Goal: Task Accomplishment & Management: Manage account settings

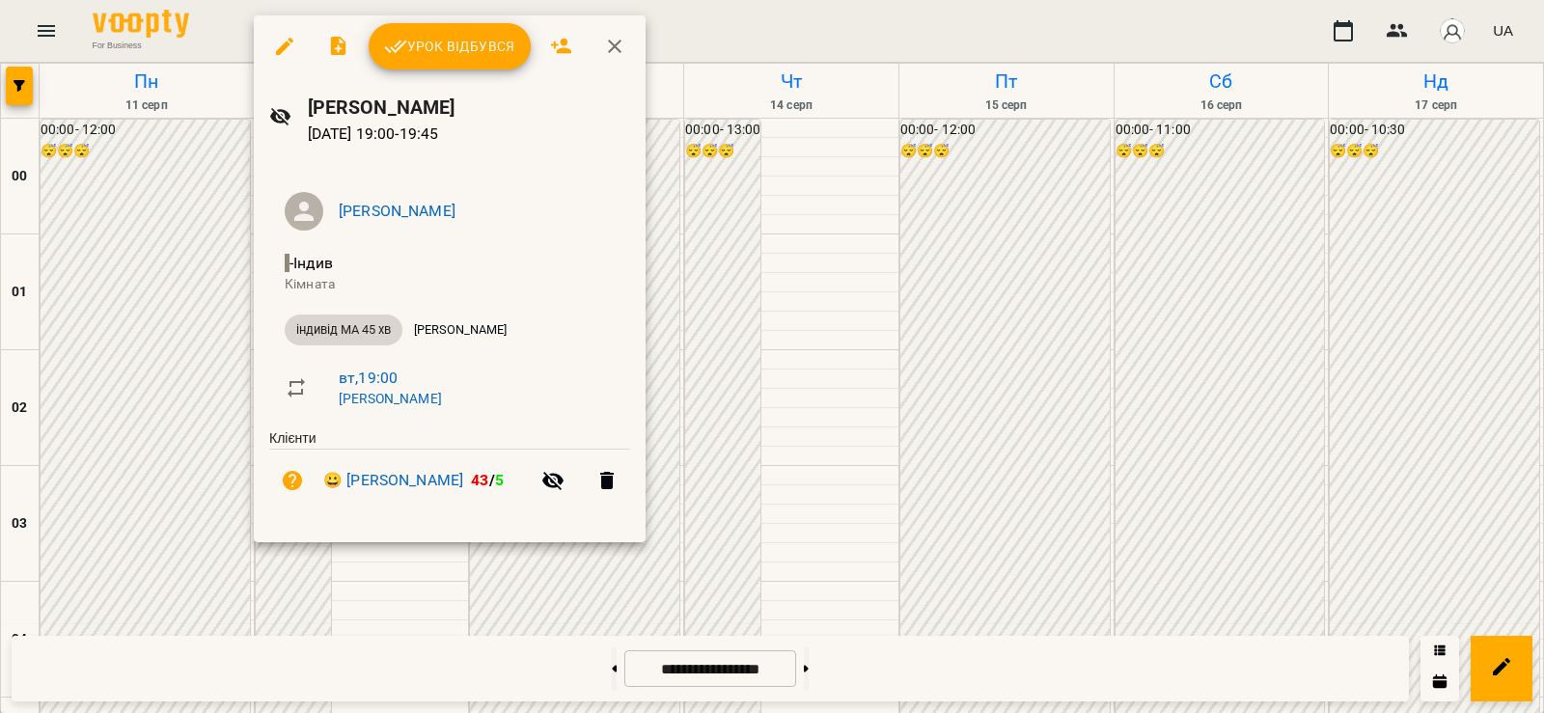
scroll to position [2026, 0]
drag, startPoint x: 610, startPoint y: 46, endPoint x: 599, endPoint y: 135, distance: 89.4
click at [610, 45] on icon "button" at bounding box center [614, 46] width 23 height 23
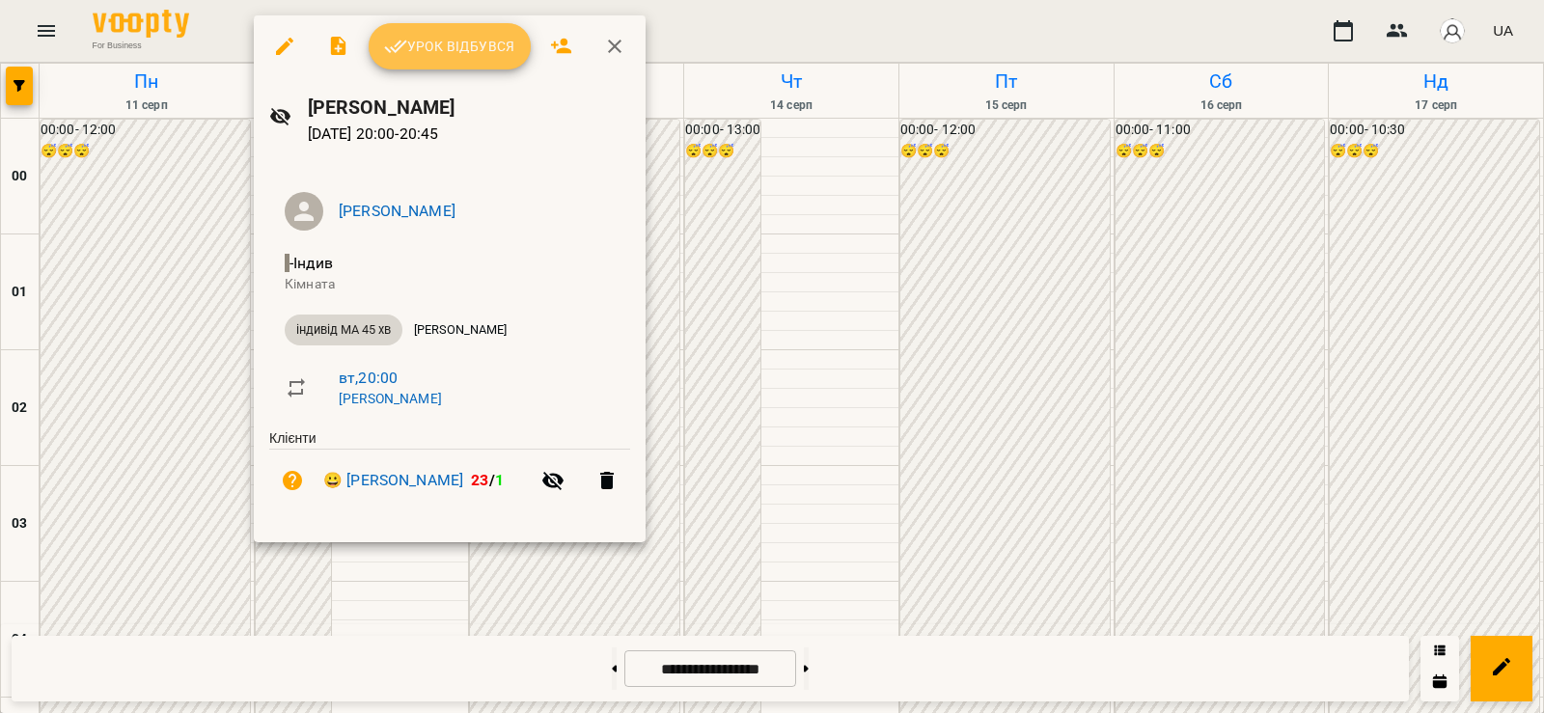
click at [451, 56] on span "Урок відбувся" at bounding box center [449, 46] width 131 height 23
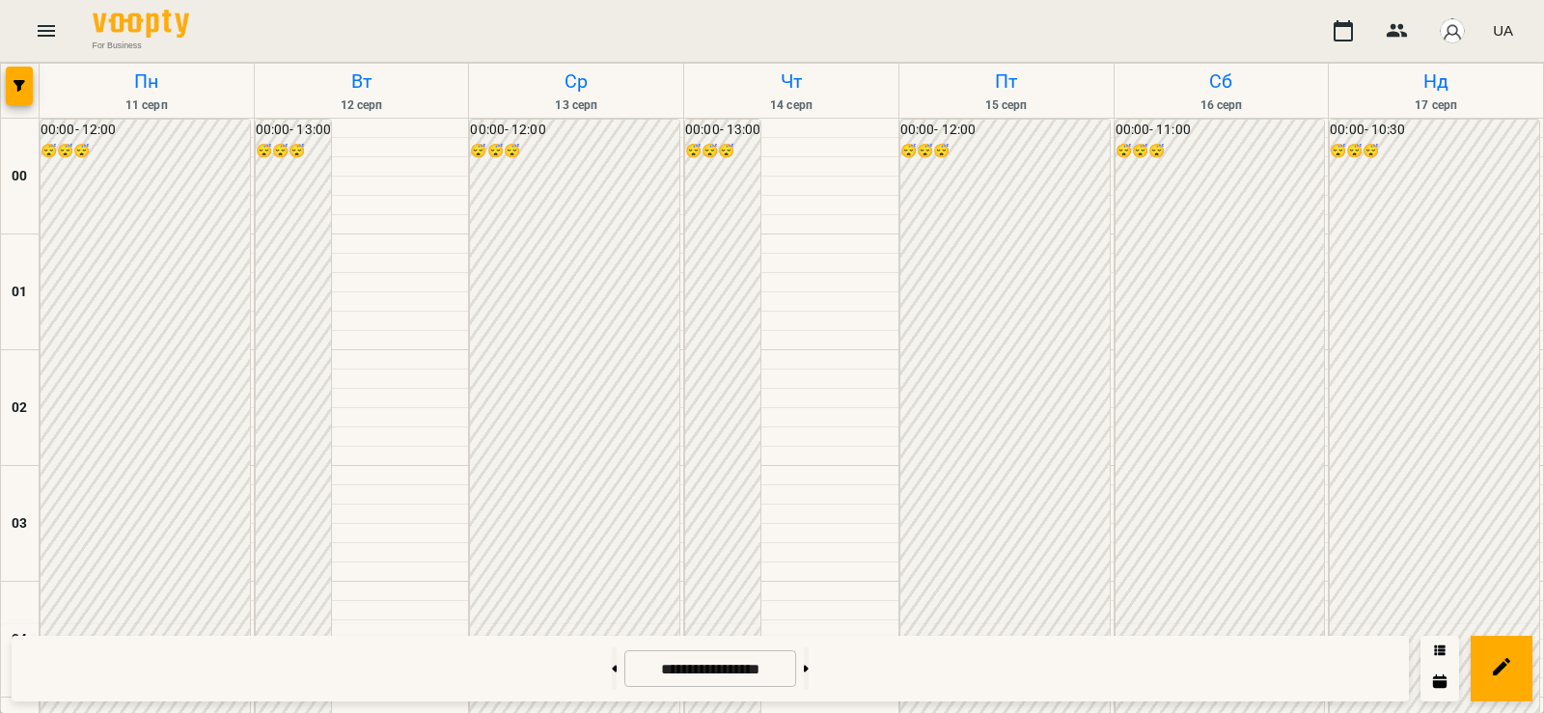
scroll to position [2026, 0]
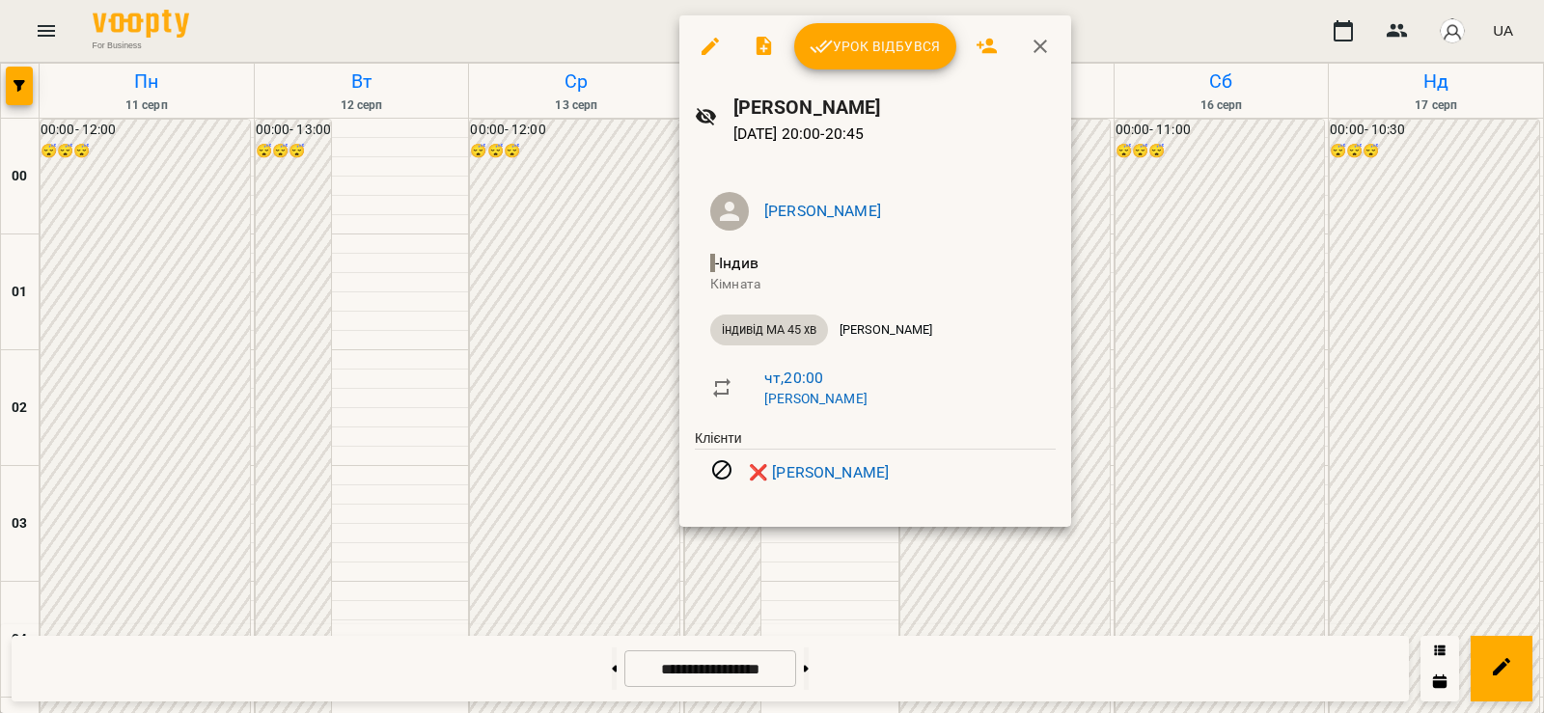
click at [563, 484] on div at bounding box center [772, 356] width 1544 height 713
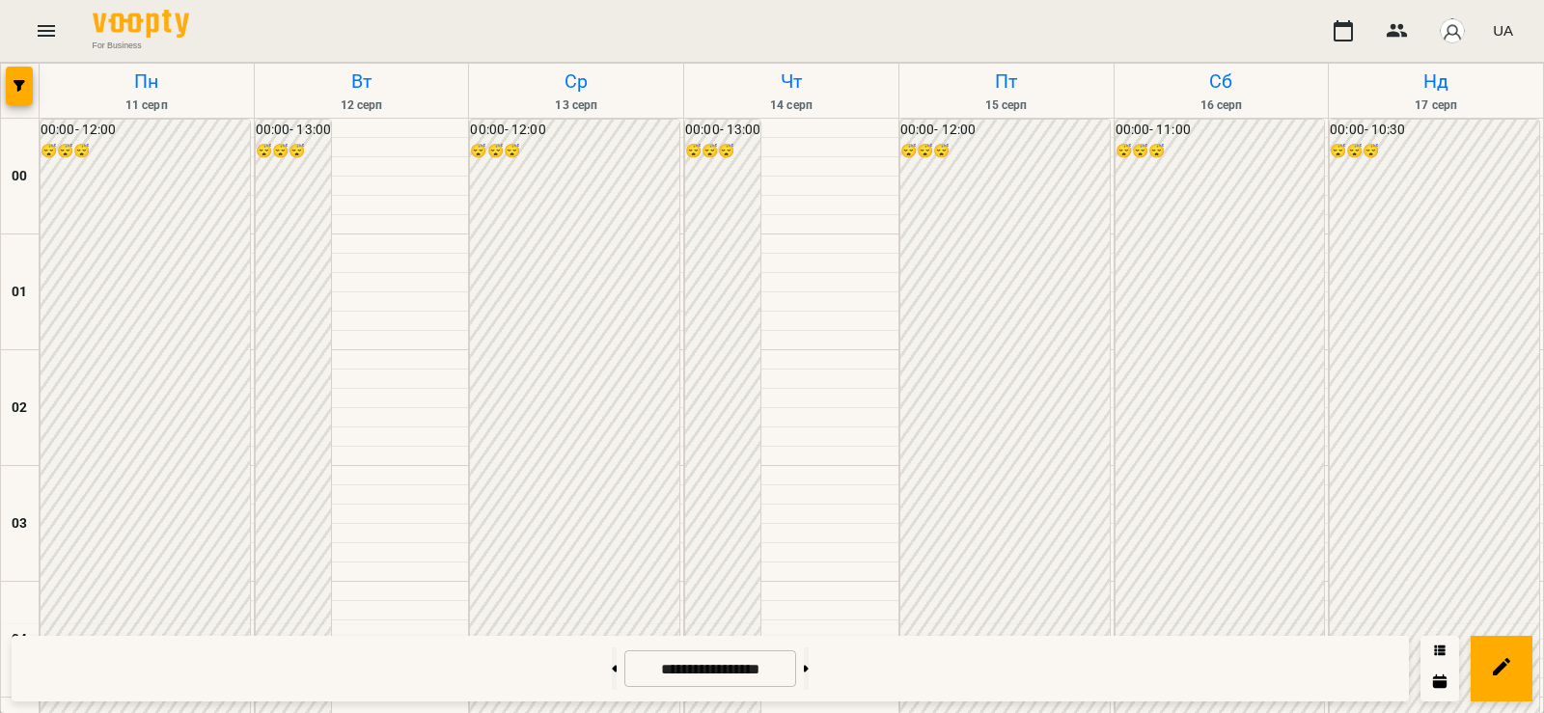
scroll to position [1126, 0]
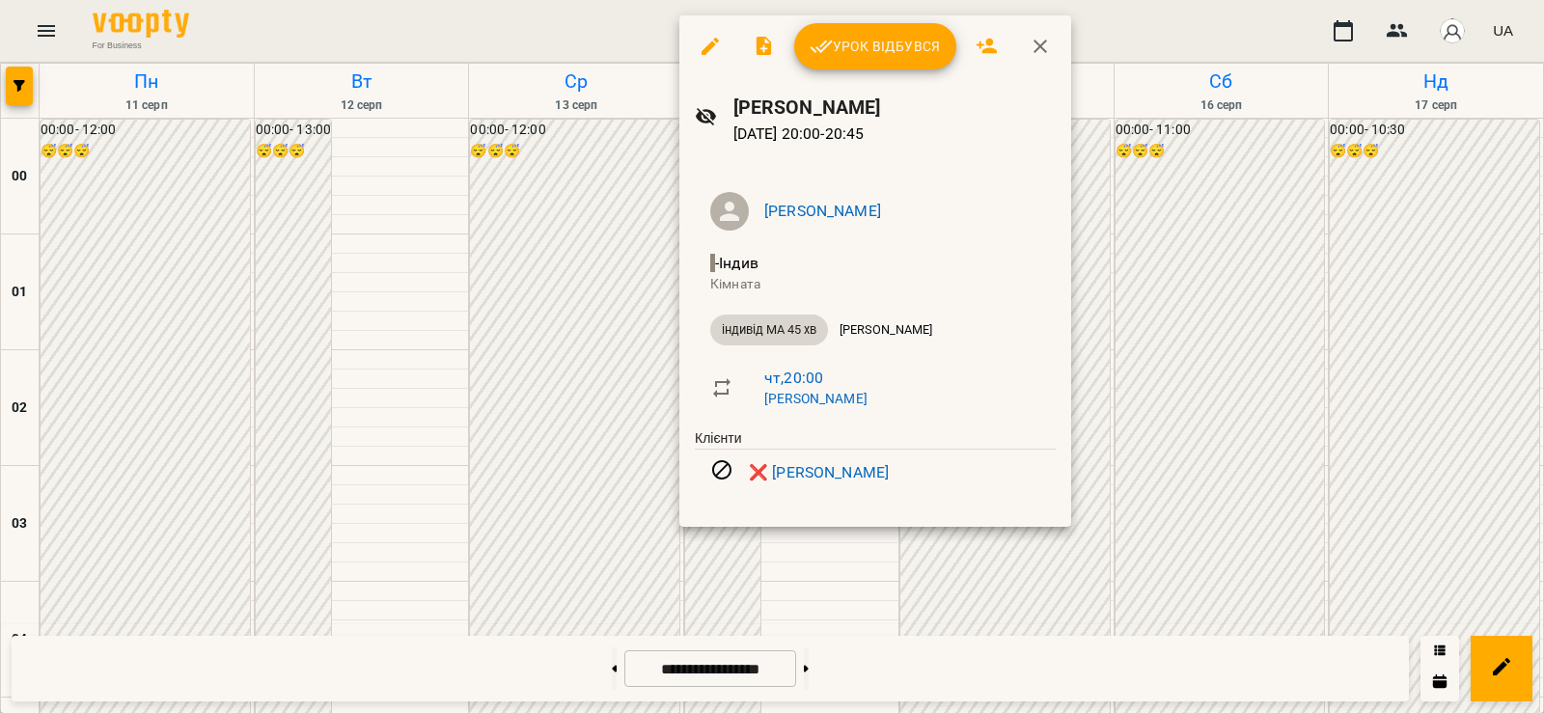
click at [962, 275] on p "Кімната" at bounding box center [875, 284] width 330 height 19
click at [845, 469] on link "❌ Портная Софія" at bounding box center [819, 472] width 140 height 23
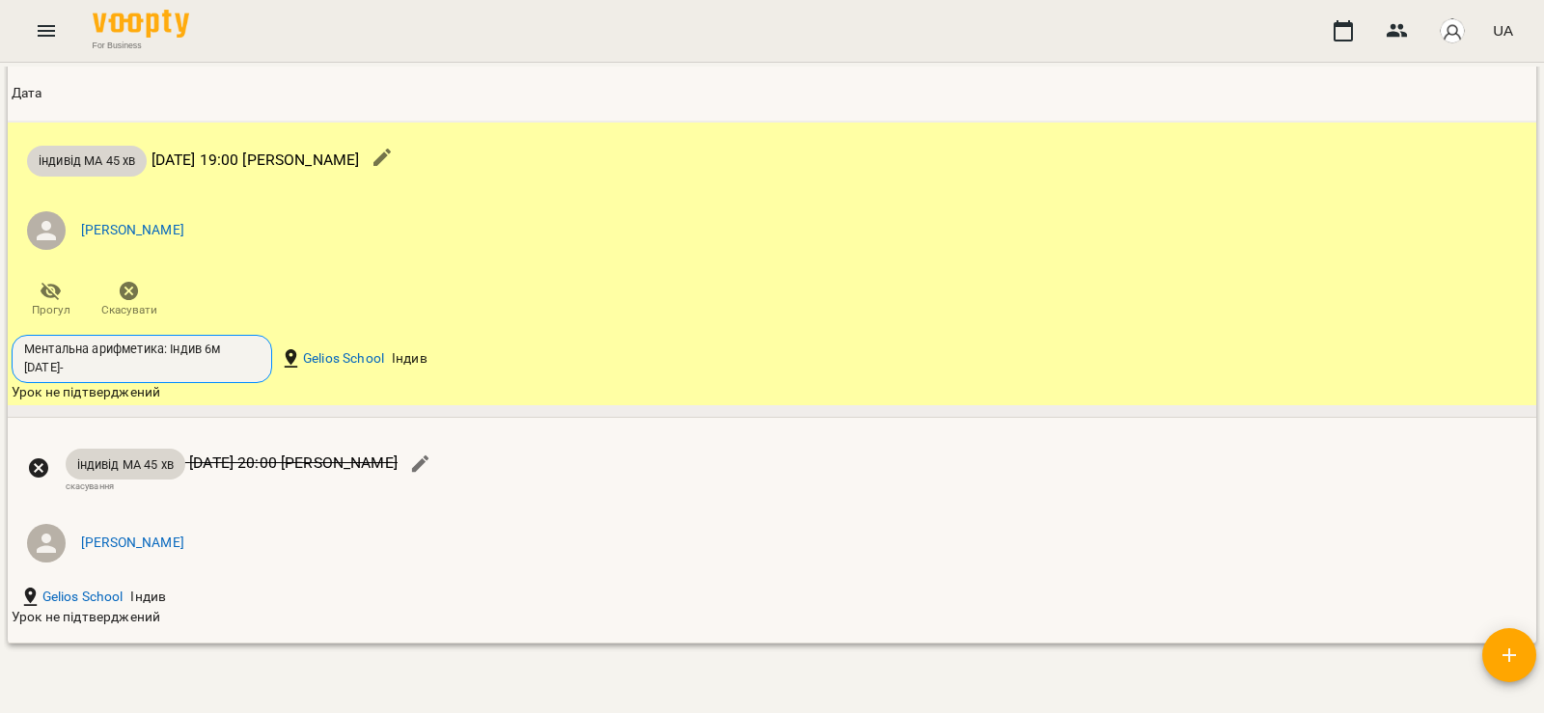
scroll to position [2506, 0]
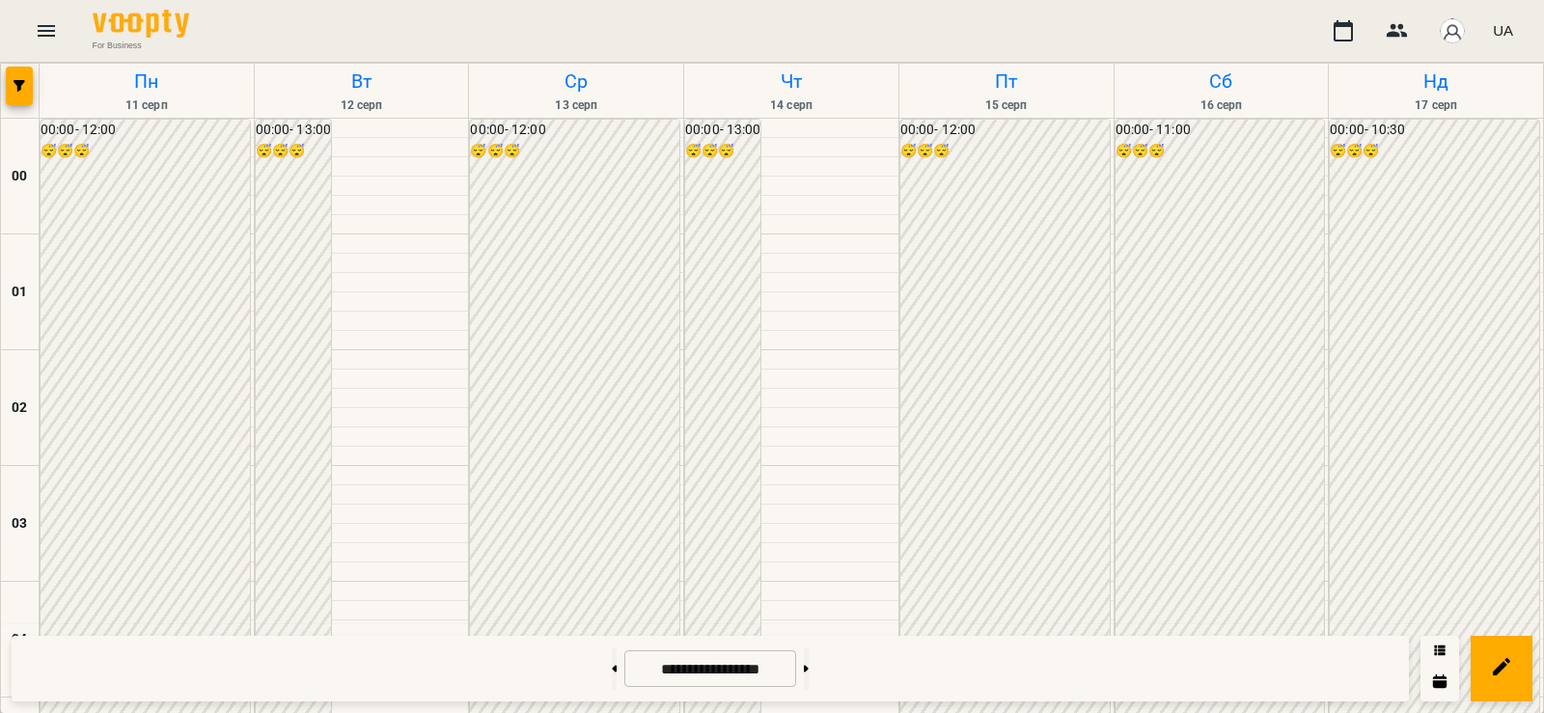
scroll to position [1351, 0]
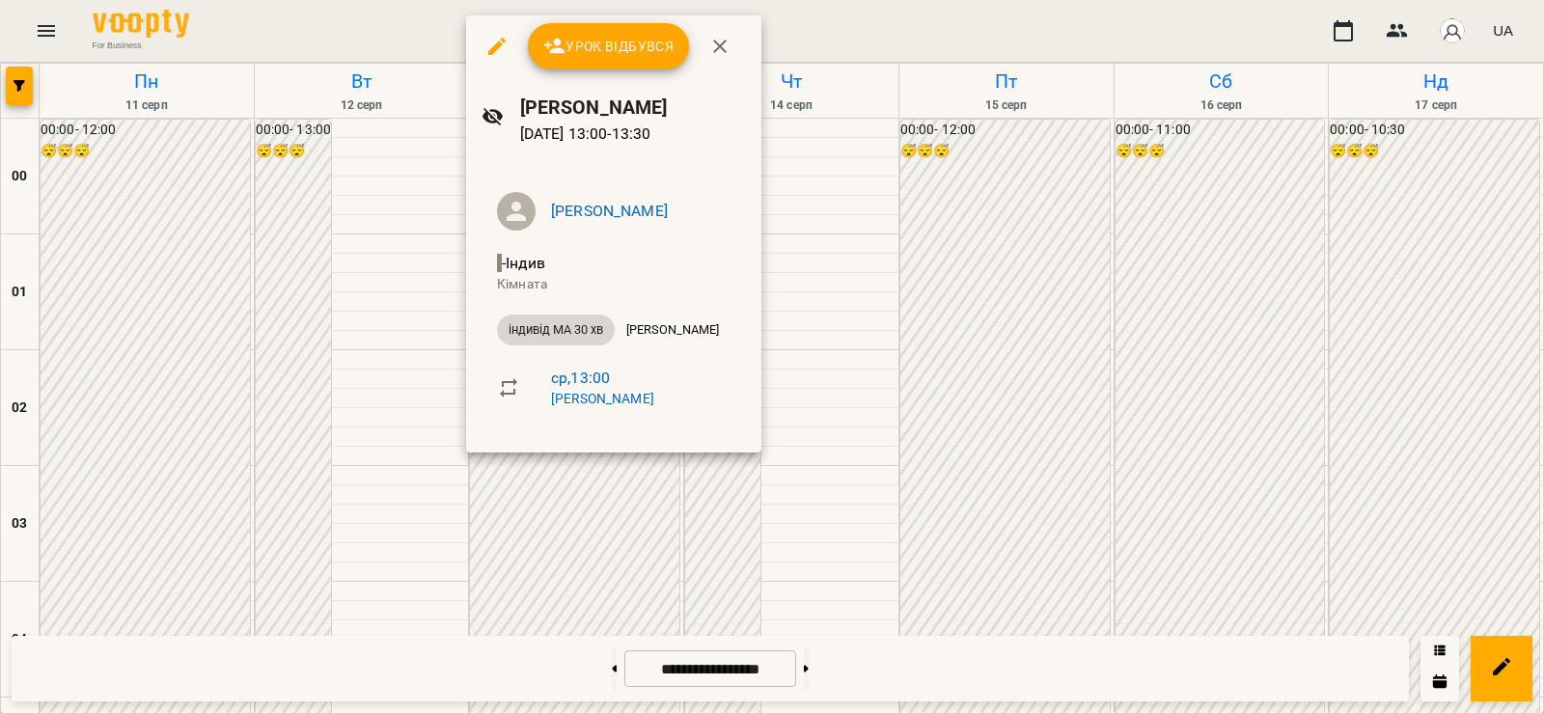
click at [806, 504] on div at bounding box center [772, 356] width 1544 height 713
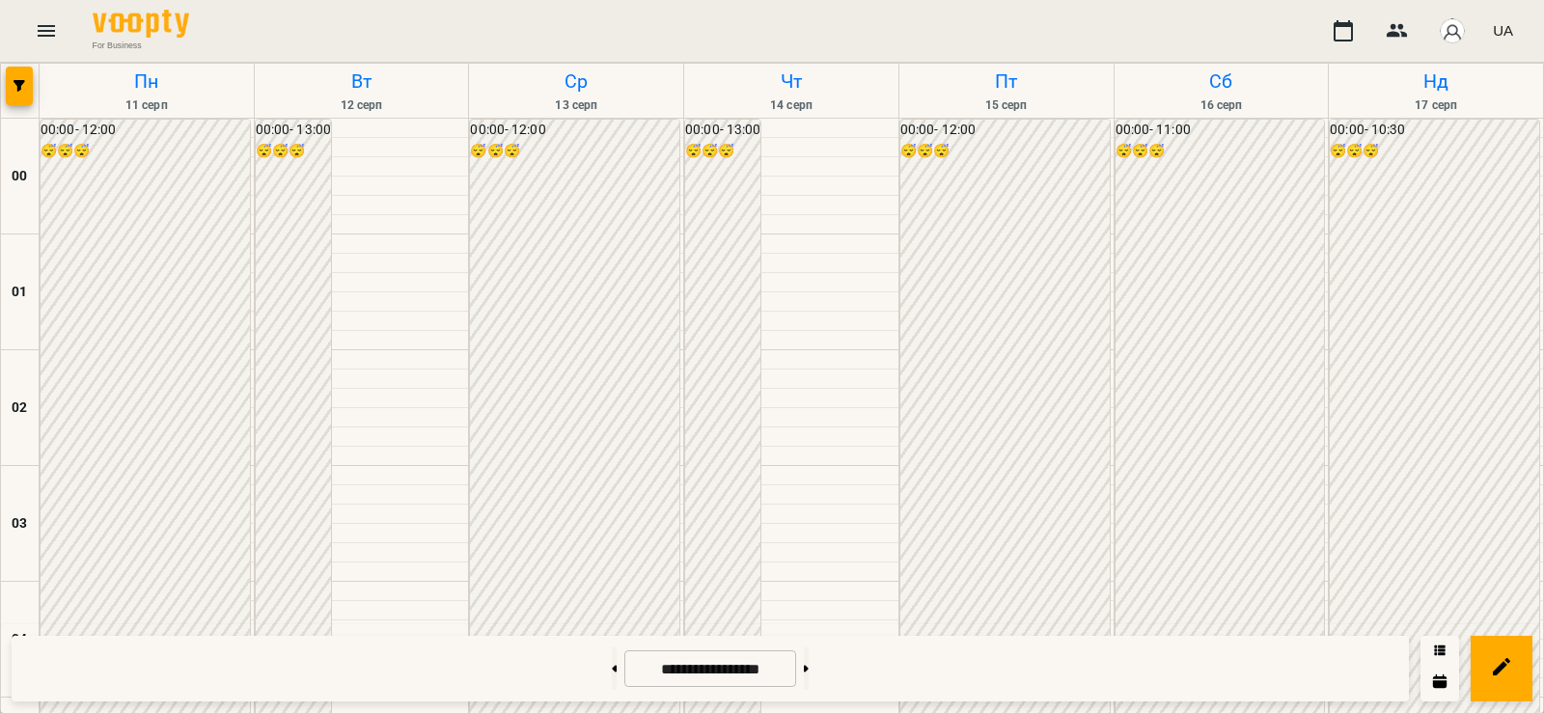
scroll to position [2046, 0]
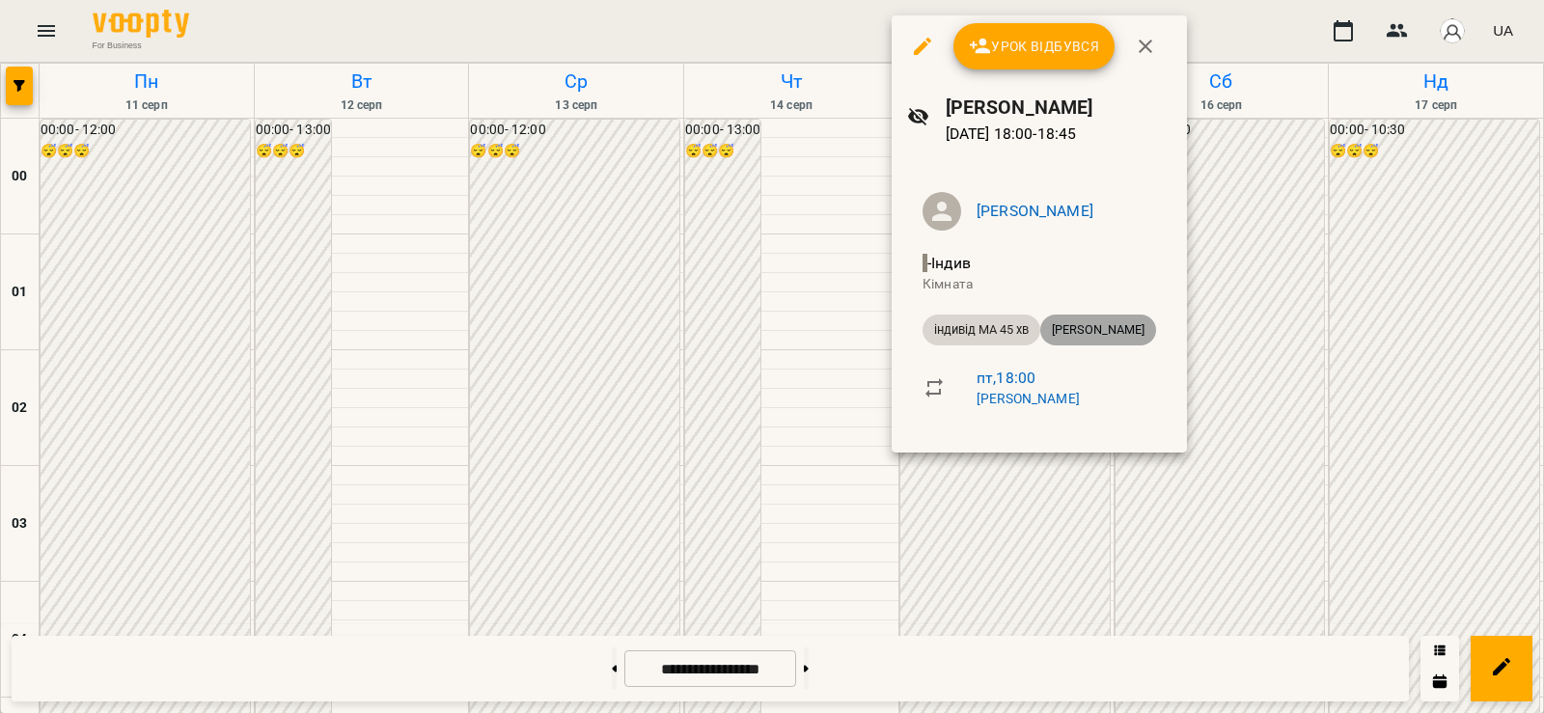
click at [1095, 331] on span "[PERSON_NAME]" at bounding box center [1098, 329] width 116 height 17
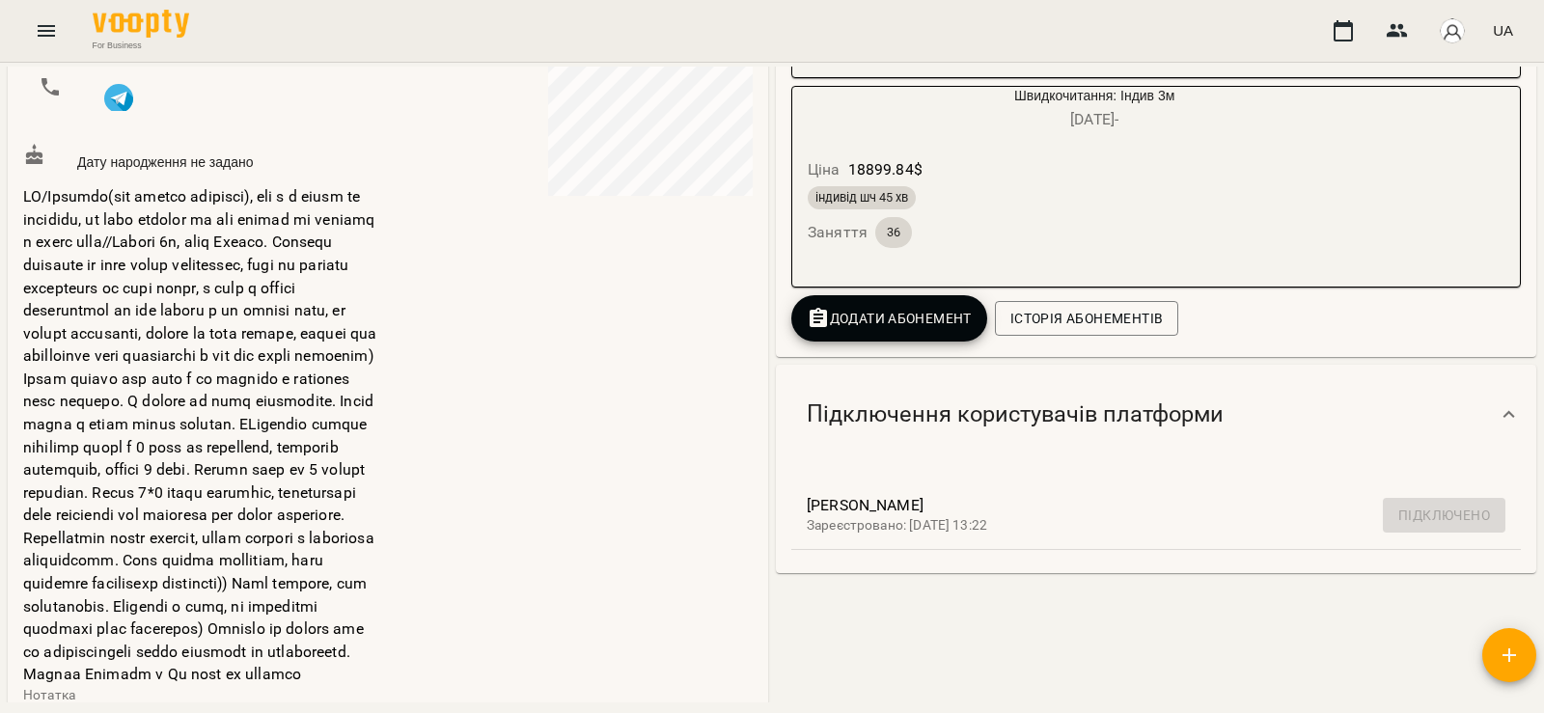
scroll to position [225, 0]
